Goal: Task Accomplishment & Management: Use online tool/utility

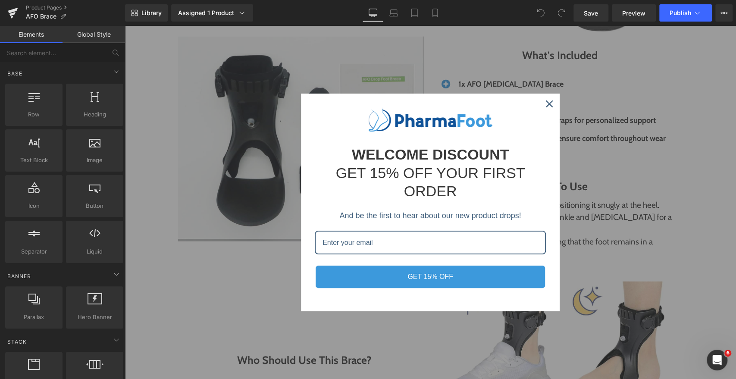
scroll to position [1373, 0]
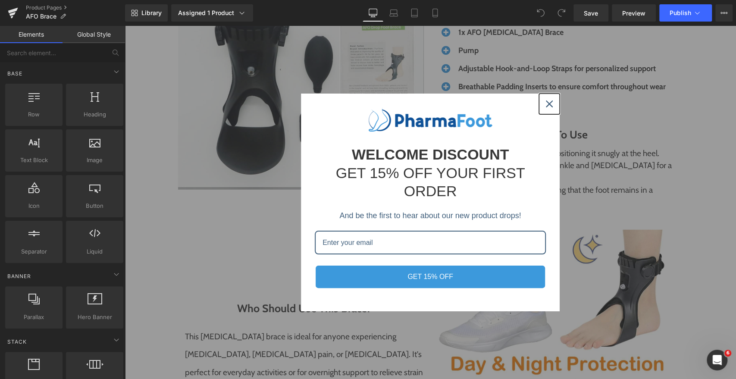
click at [547, 104] on icon "close icon" at bounding box center [549, 104] width 7 height 7
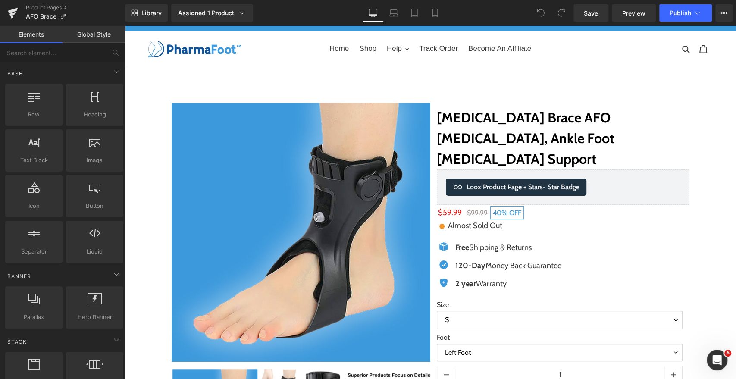
scroll to position [0, 0]
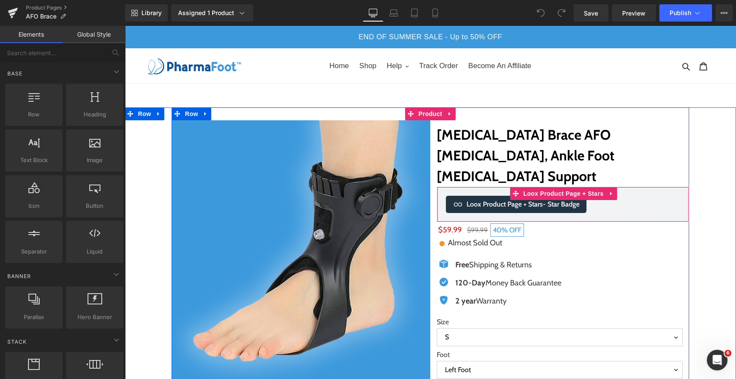
click at [563, 200] on span "- Star Badge" at bounding box center [561, 204] width 37 height 8
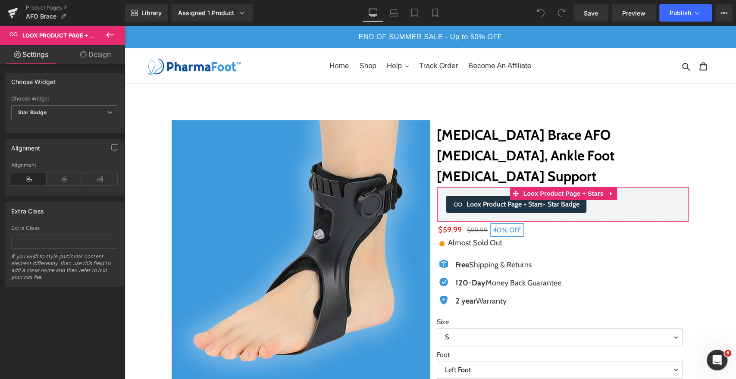
click at [88, 56] on link "Design" at bounding box center [95, 54] width 63 height 19
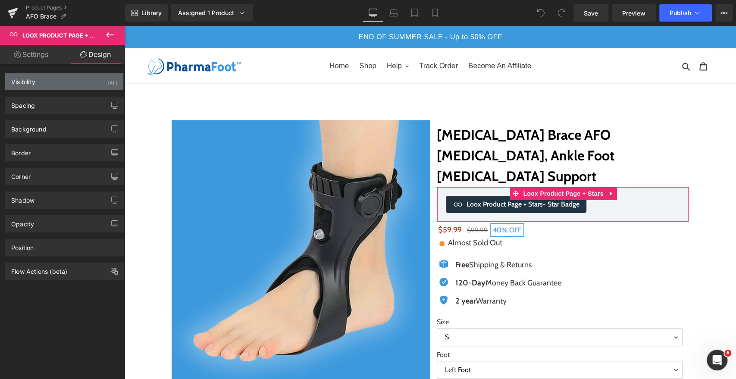
click at [62, 88] on div "Visibility (All)" at bounding box center [64, 81] width 118 height 16
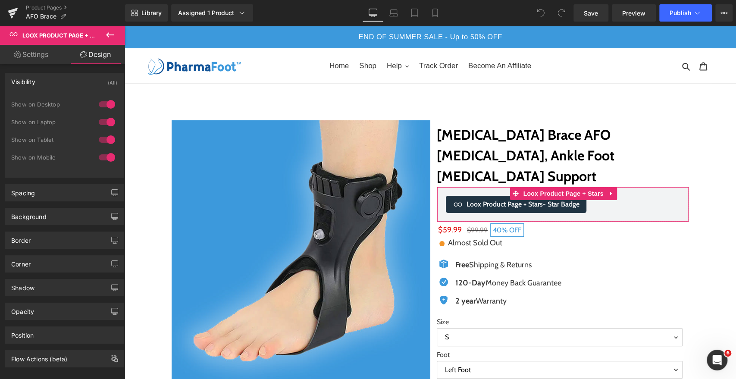
click at [101, 108] on div at bounding box center [107, 104] width 21 height 14
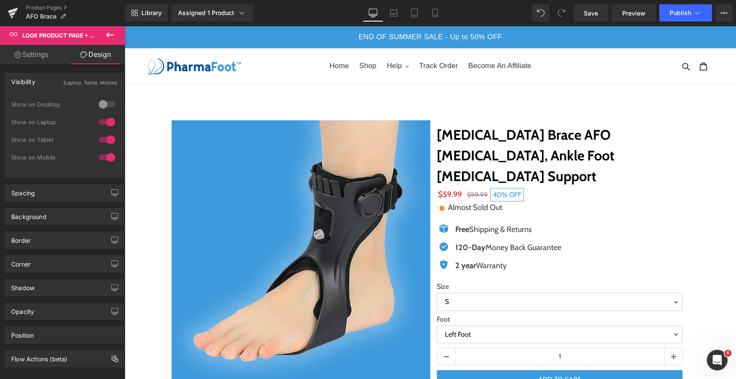
click at [106, 125] on div at bounding box center [107, 122] width 21 height 14
click at [104, 137] on div at bounding box center [107, 140] width 21 height 14
click at [103, 152] on div at bounding box center [107, 158] width 21 height 14
click at [628, 13] on span "Preview" at bounding box center [633, 13] width 23 height 9
click at [98, 138] on div at bounding box center [107, 140] width 21 height 14
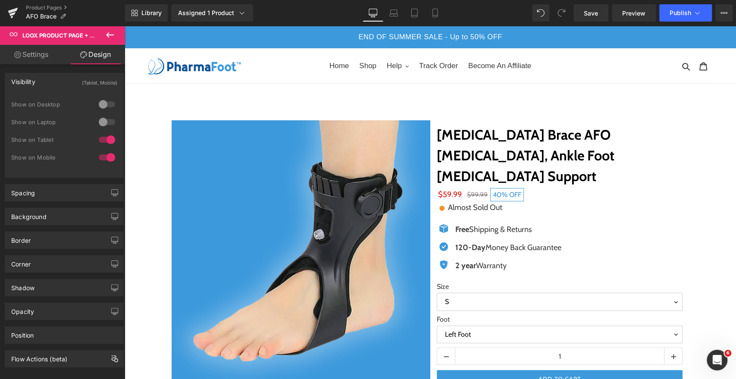
click at [104, 120] on div at bounding box center [107, 122] width 21 height 14
click at [102, 98] on div at bounding box center [107, 104] width 21 height 14
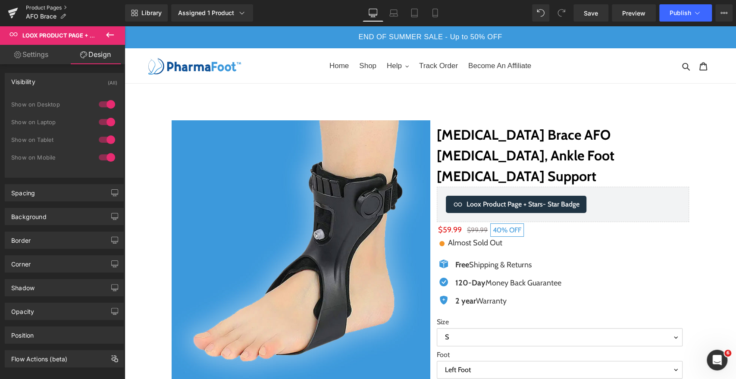
click at [39, 5] on link "Product Pages" at bounding box center [75, 7] width 99 height 7
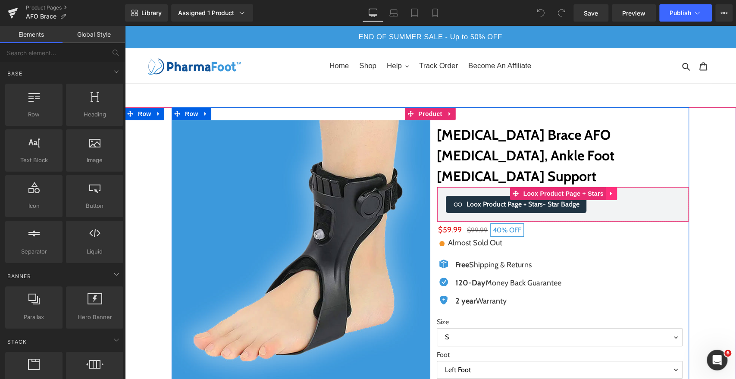
click at [610, 192] on icon at bounding box center [611, 194] width 2 height 4
click at [614, 191] on icon at bounding box center [617, 194] width 6 height 6
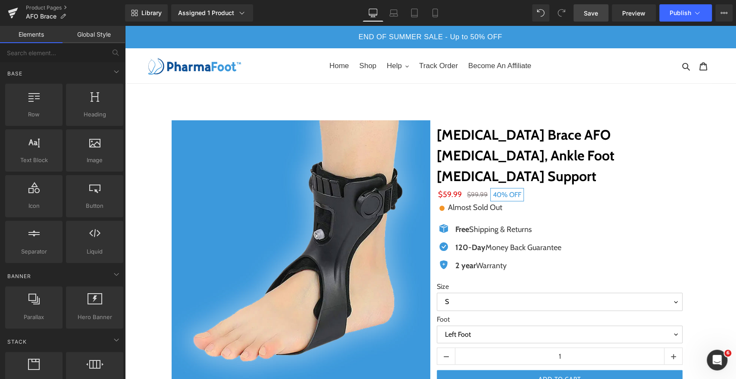
click at [585, 7] on link "Save" at bounding box center [591, 12] width 35 height 17
click at [637, 13] on span "Preview" at bounding box center [633, 13] width 23 height 9
click at [674, 10] on span "Publish" at bounding box center [681, 12] width 22 height 7
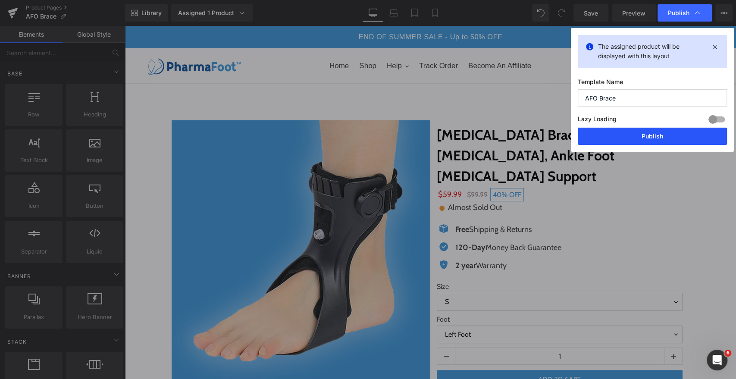
click at [651, 137] on button "Publish" at bounding box center [652, 136] width 149 height 17
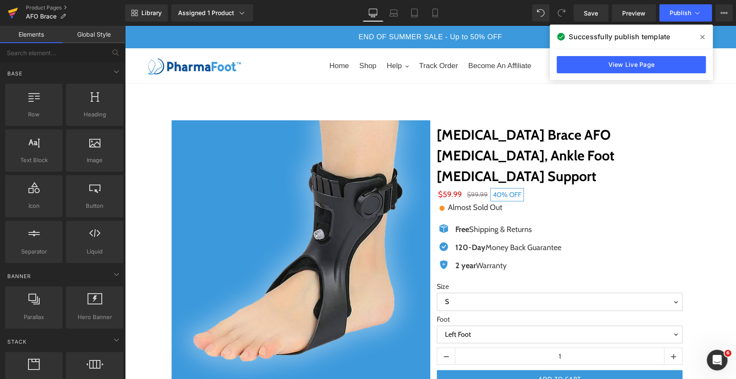
click at [12, 12] on icon at bounding box center [13, 11] width 10 height 6
